Goal: Information Seeking & Learning: Check status

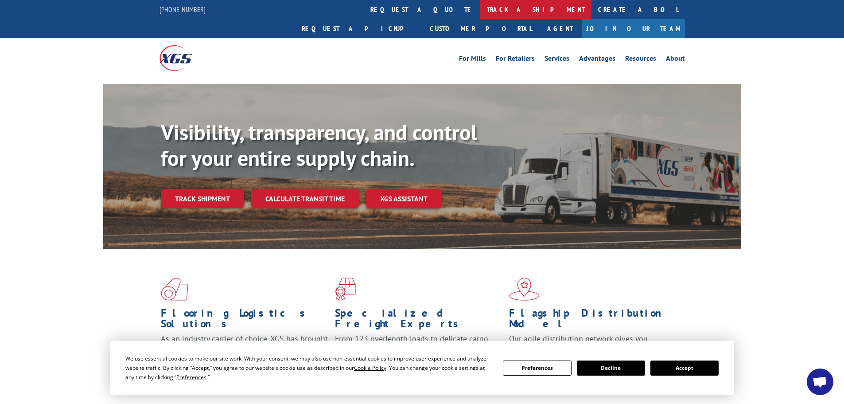
click at [480, 5] on link "track a shipment" at bounding box center [535, 9] width 111 height 19
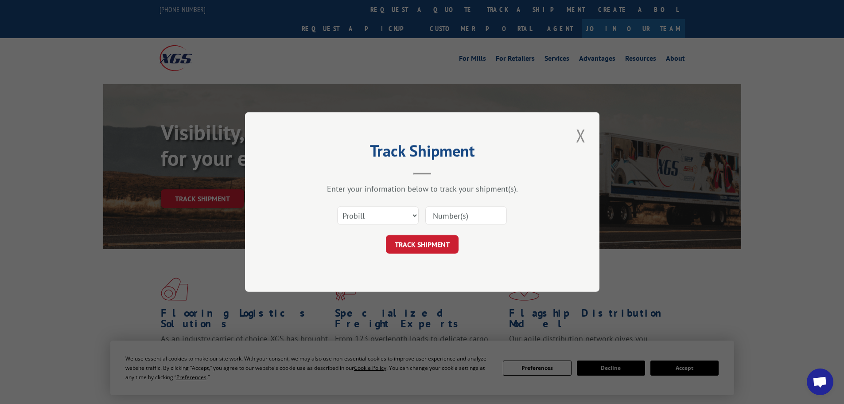
click at [461, 212] on input at bounding box center [466, 215] width 82 height 19
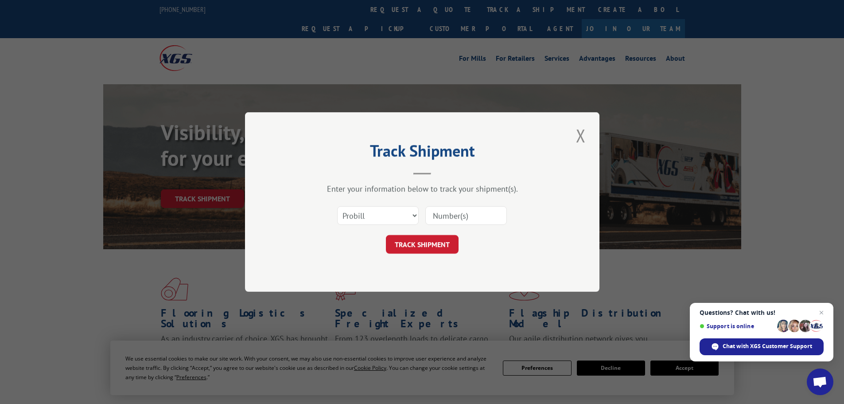
paste input "17514237"
type input "17514237"
click at [415, 247] on button "TRACK SHIPMENT" at bounding box center [422, 244] width 73 height 19
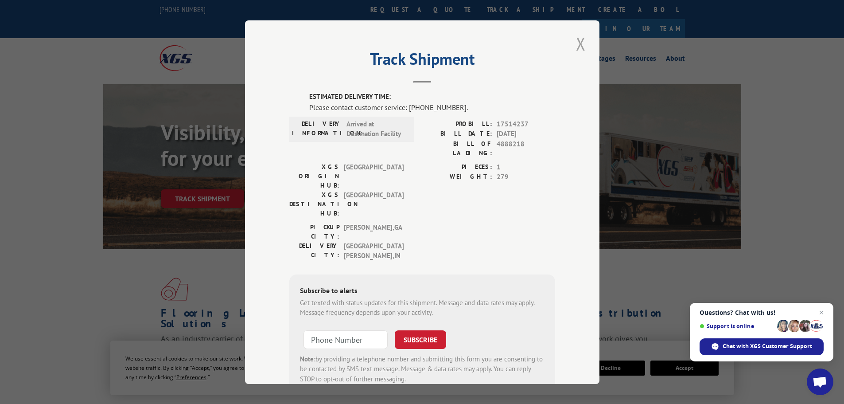
click at [574, 44] on button "Close modal" at bounding box center [580, 43] width 15 height 24
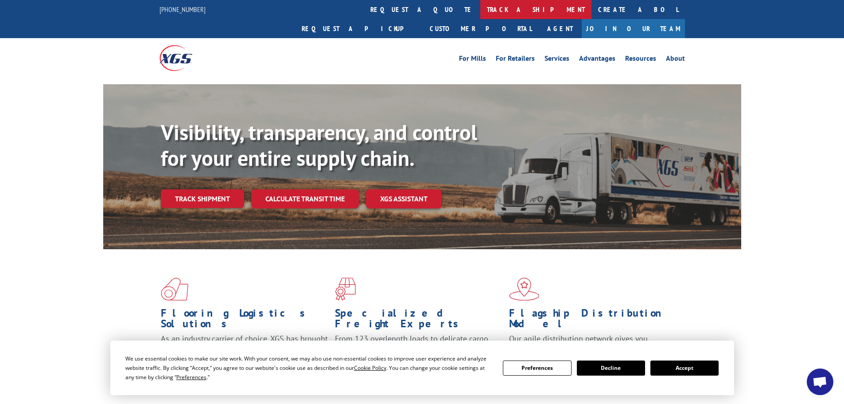
click at [480, 7] on link "track a shipment" at bounding box center [535, 9] width 111 height 19
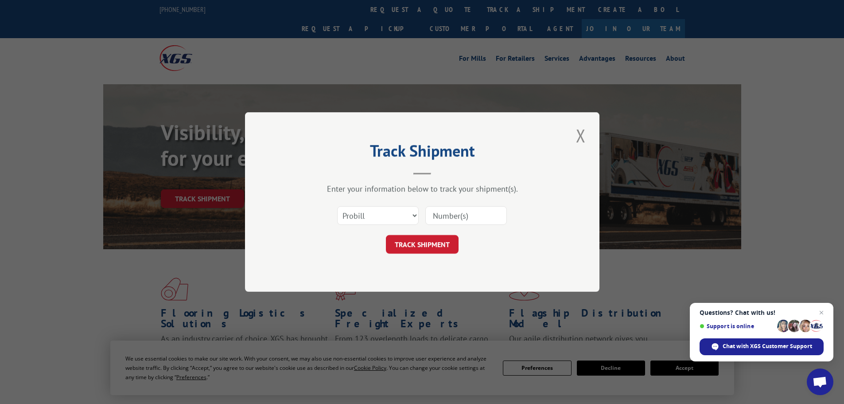
click at [449, 220] on input at bounding box center [466, 215] width 82 height 19
paste input "17224958"
type input "17224958"
click at [386, 235] on button "TRACK SHIPMENT" at bounding box center [422, 244] width 73 height 19
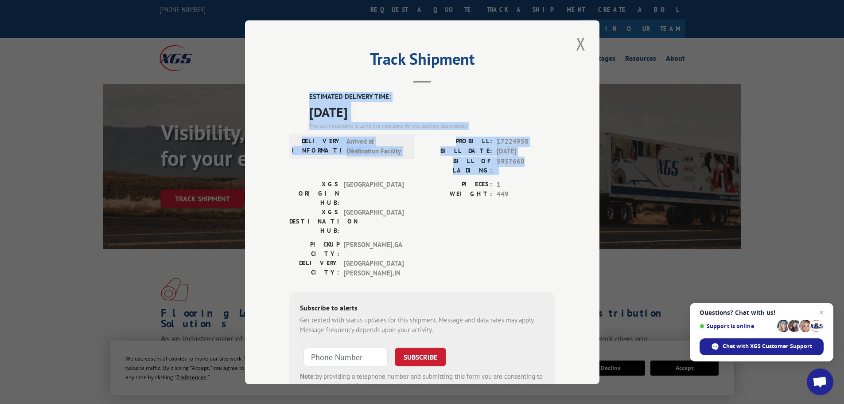
drag, startPoint x: 522, startPoint y: 161, endPoint x: 293, endPoint y: 99, distance: 237.4
click at [293, 99] on div "ESTIMATED DELIVERY TIME: 08/15/2025 The estimated time is using the time zone f…" at bounding box center [422, 252] width 266 height 320
copy div "ESTIMATED DELIVERY TIME: 08/15/2025 The estimated time is using the time zone f…"
click at [580, 47] on button "Close modal" at bounding box center [580, 43] width 15 height 24
